Goal: Task Accomplishment & Management: Manage account settings

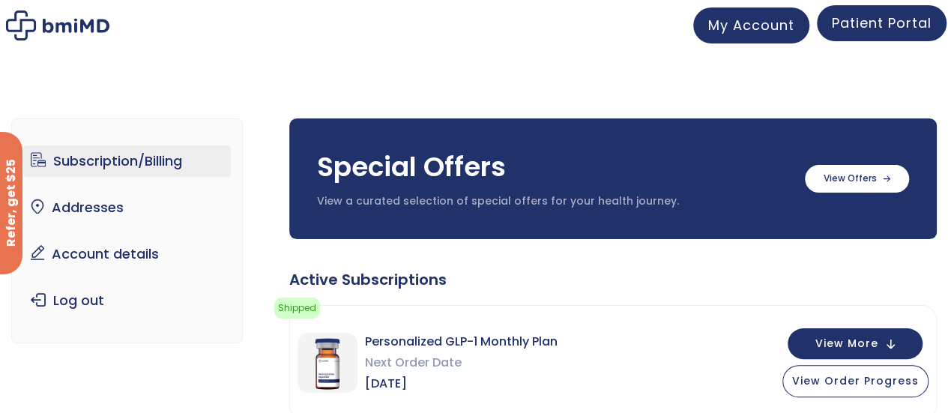
click at [852, 22] on span "Patient Portal" at bounding box center [882, 22] width 100 height 19
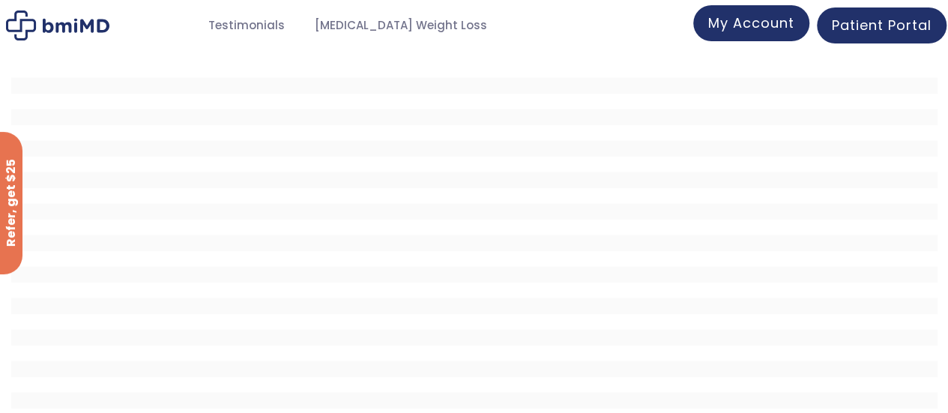
click at [752, 23] on span "My Account" at bounding box center [751, 22] width 86 height 19
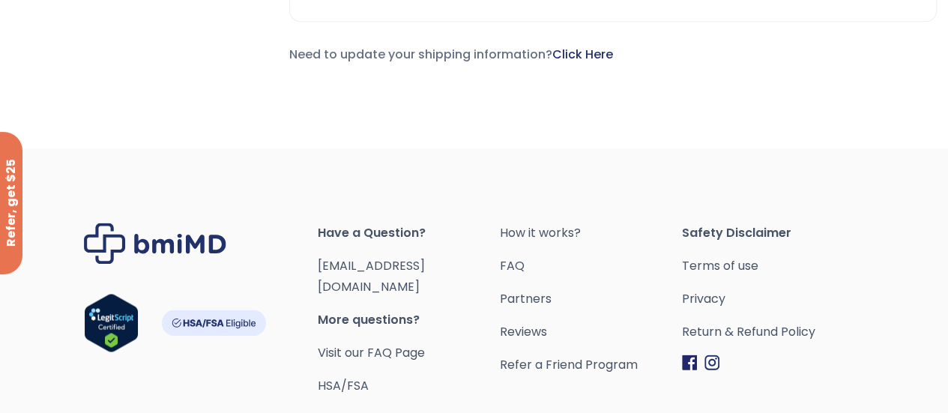
scroll to position [1047, 0]
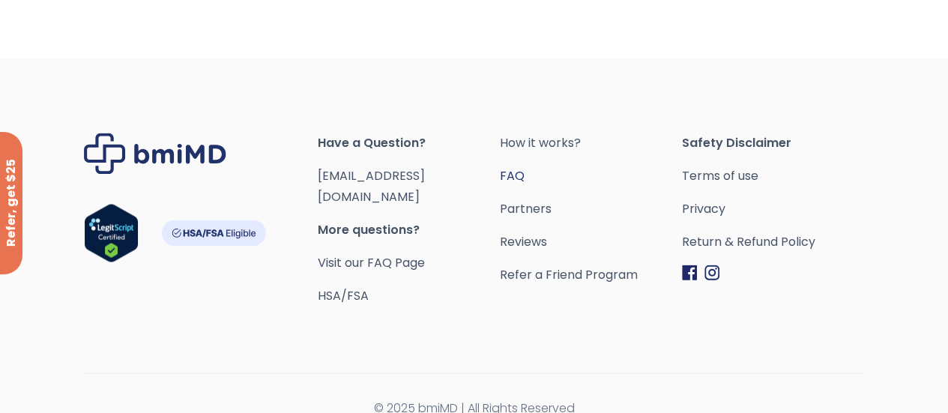
click at [568, 167] on link "FAQ" at bounding box center [591, 176] width 182 height 21
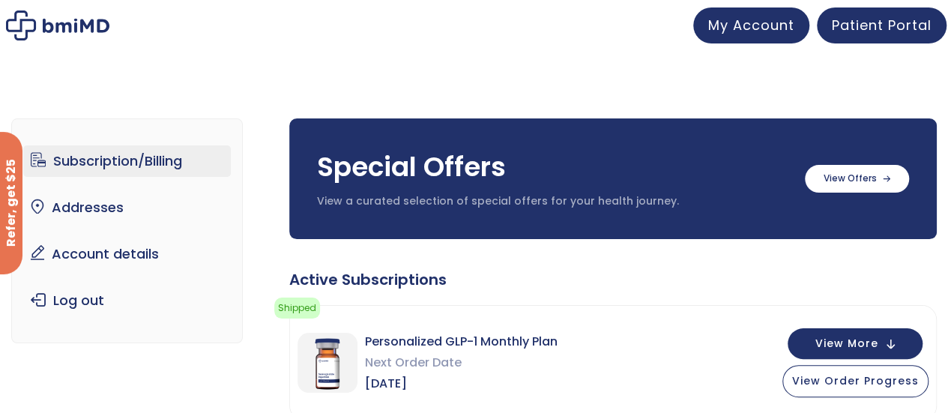
click at [169, 156] on link "Subscription/Billing" at bounding box center [127, 160] width 208 height 31
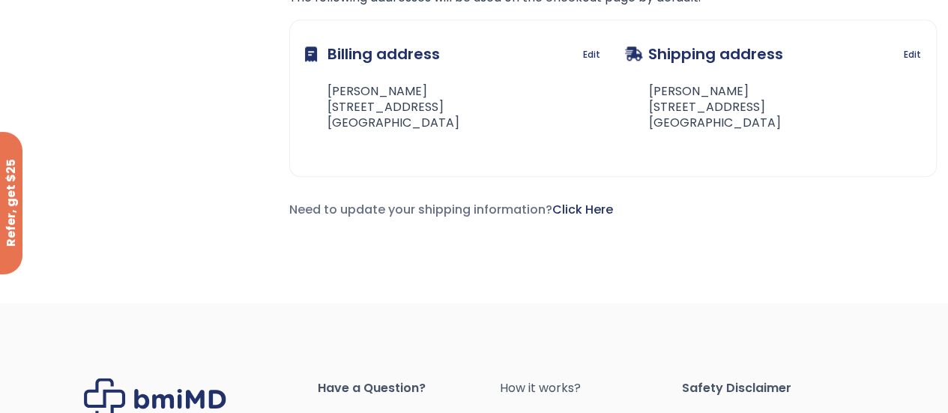
scroll to position [825, 0]
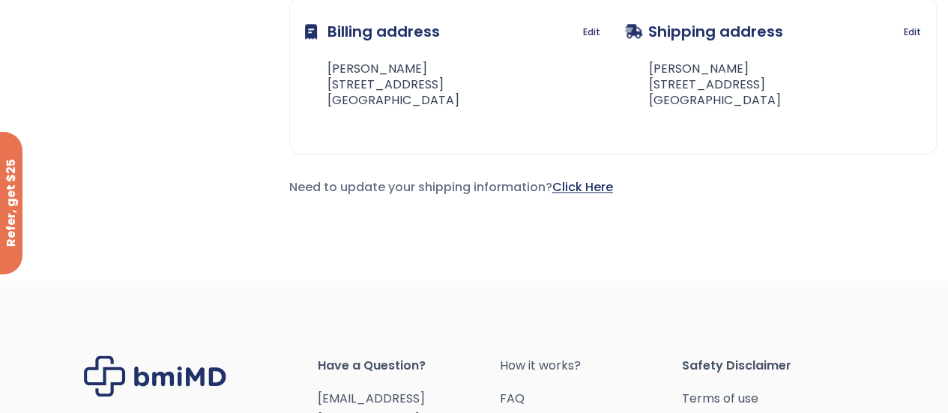
click at [580, 184] on link "Click Here" at bounding box center [582, 186] width 61 height 17
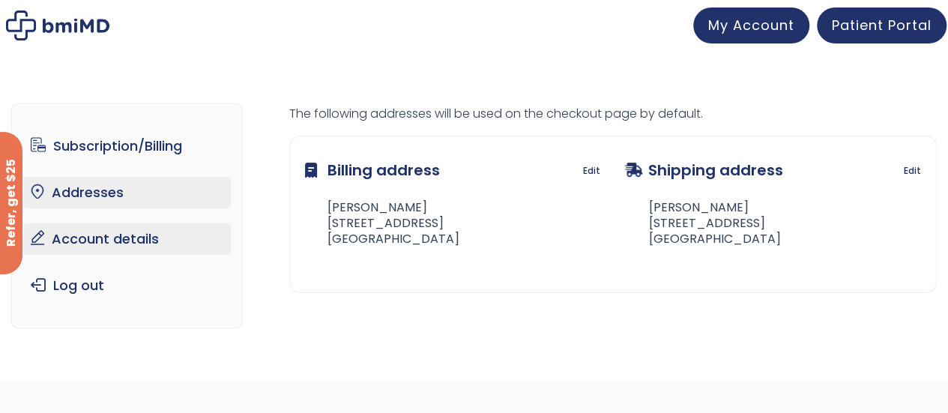
click at [123, 235] on link "Account details" at bounding box center [127, 238] width 208 height 31
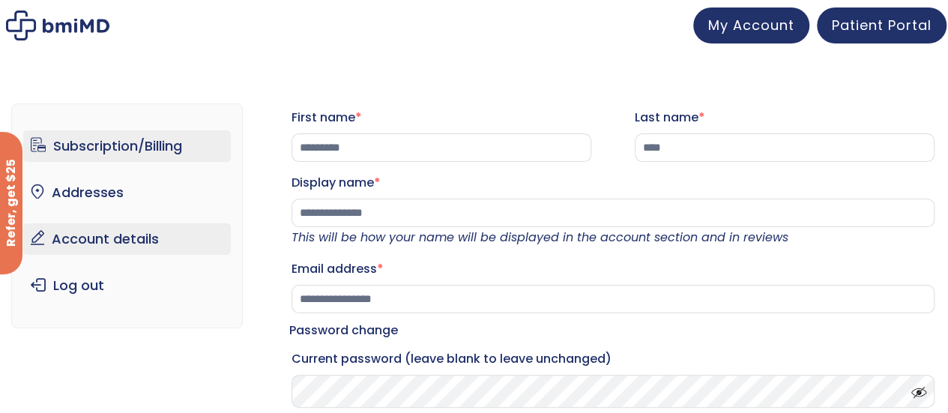
click at [153, 143] on link "Subscription/Billing" at bounding box center [127, 145] width 208 height 31
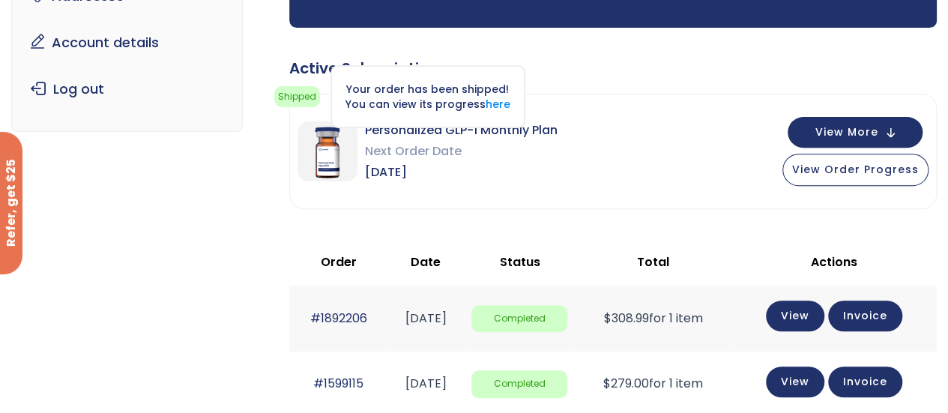
scroll to position [225, 0]
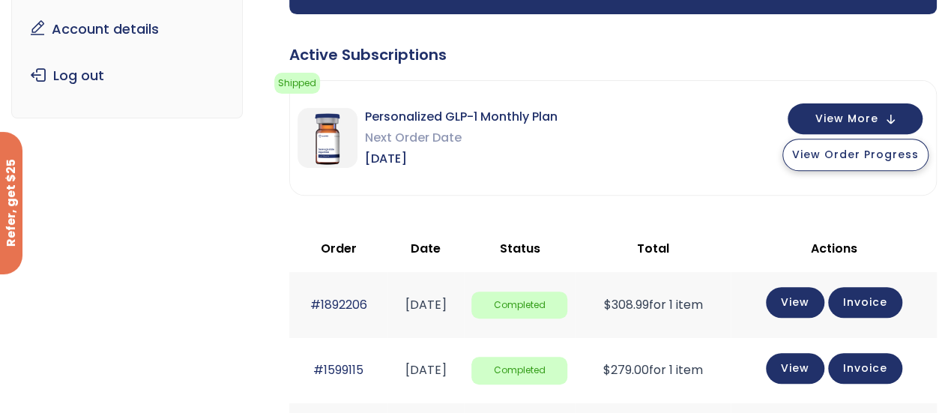
click at [856, 162] on button "View Order Progress" at bounding box center [856, 155] width 146 height 32
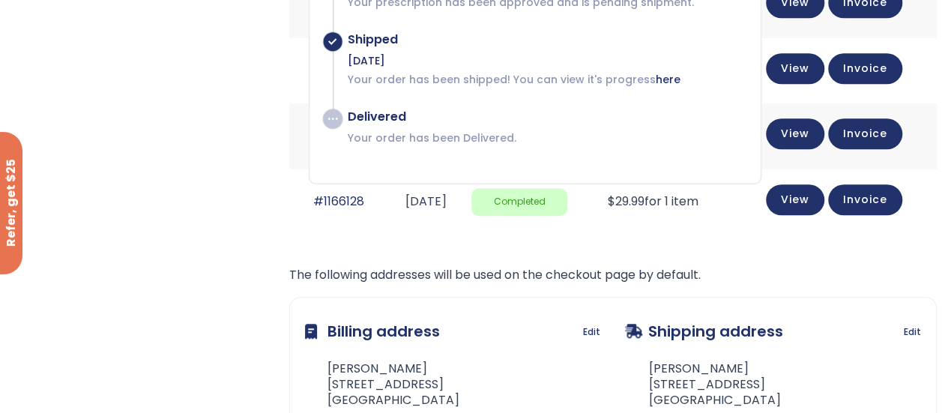
scroll to position [600, 0]
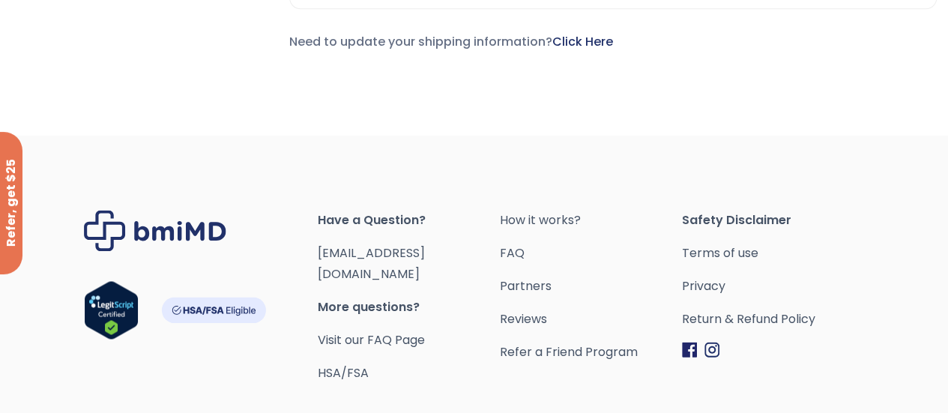
scroll to position [975, 0]
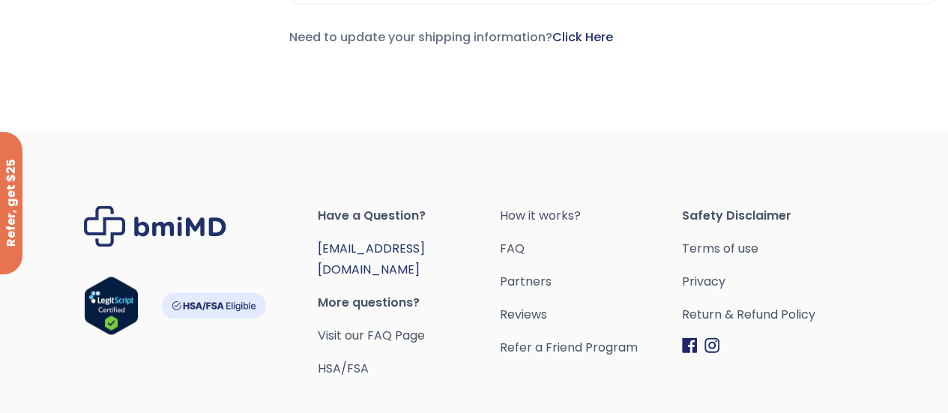
click at [425, 246] on link "[EMAIL_ADDRESS][DOMAIN_NAME]" at bounding box center [371, 259] width 107 height 38
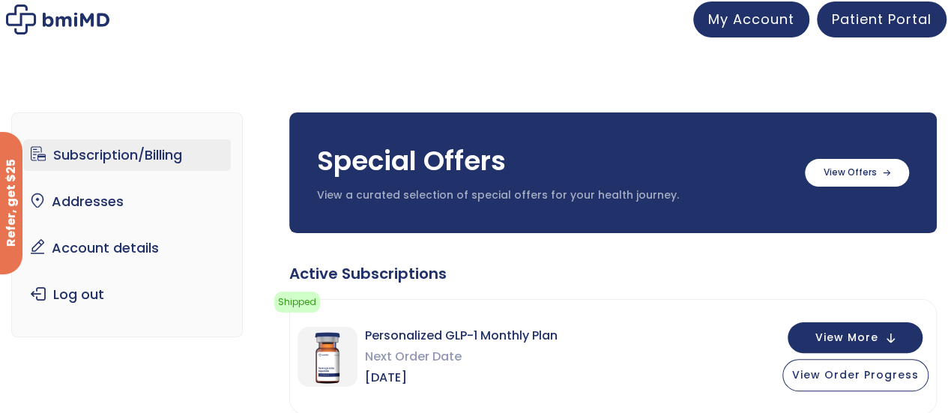
scroll to position [0, 0]
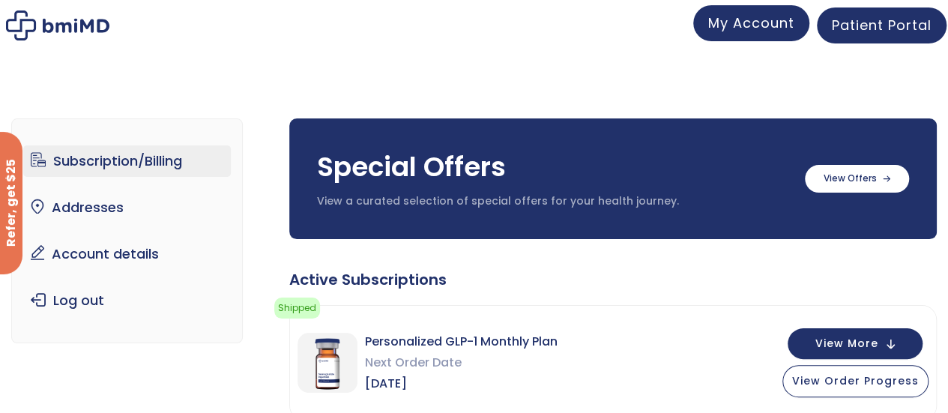
click at [740, 23] on span "My Account" at bounding box center [751, 22] width 86 height 19
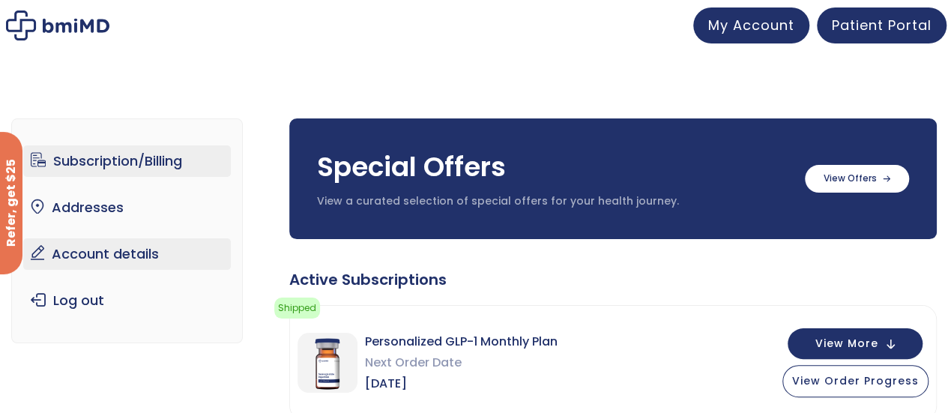
click at [121, 258] on link "Account details" at bounding box center [127, 253] width 208 height 31
